Goal: Information Seeking & Learning: Check status

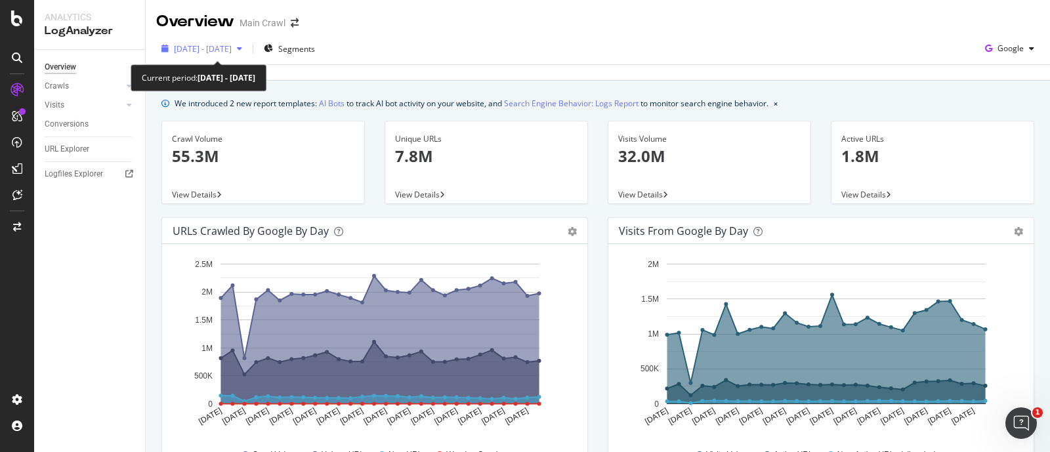
click at [232, 47] on span "2025 Sep. 10th - Oct. 7th" at bounding box center [203, 48] width 58 height 11
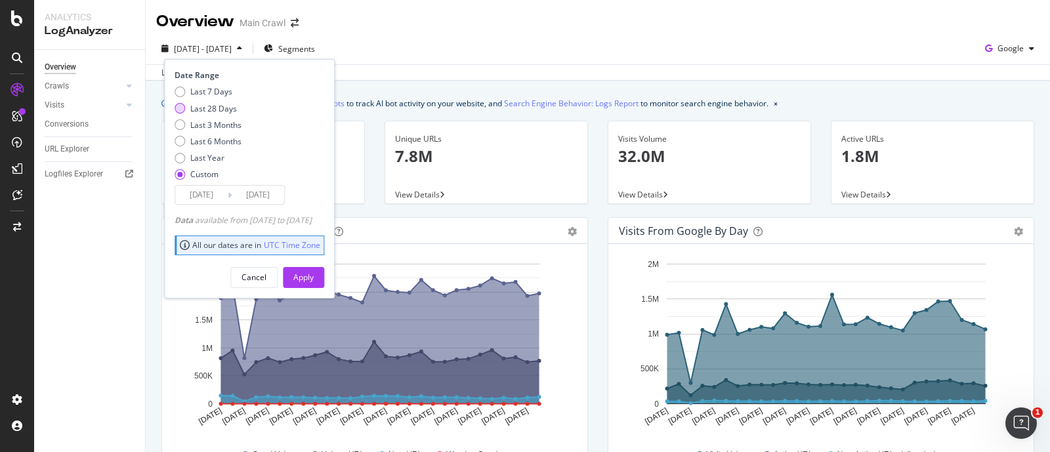
click at [195, 103] on div "Last 28 Days" at bounding box center [213, 108] width 47 height 11
type input "2025/09/13"
type input "2025/10/10"
click at [314, 272] on div "Apply" at bounding box center [303, 277] width 20 height 11
